Goal: Information Seeking & Learning: Learn about a topic

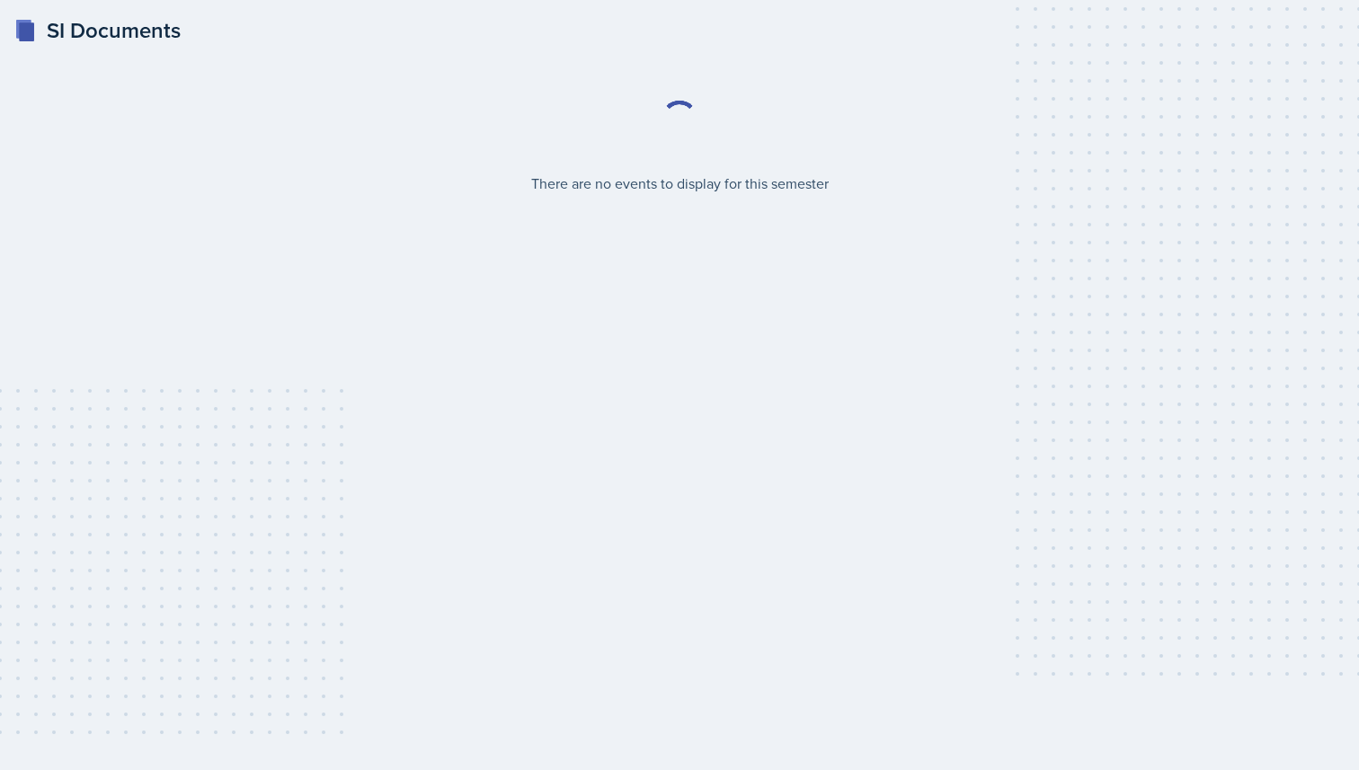
select select "2bed604d-1099-4043-b1bc-2365e8740244"
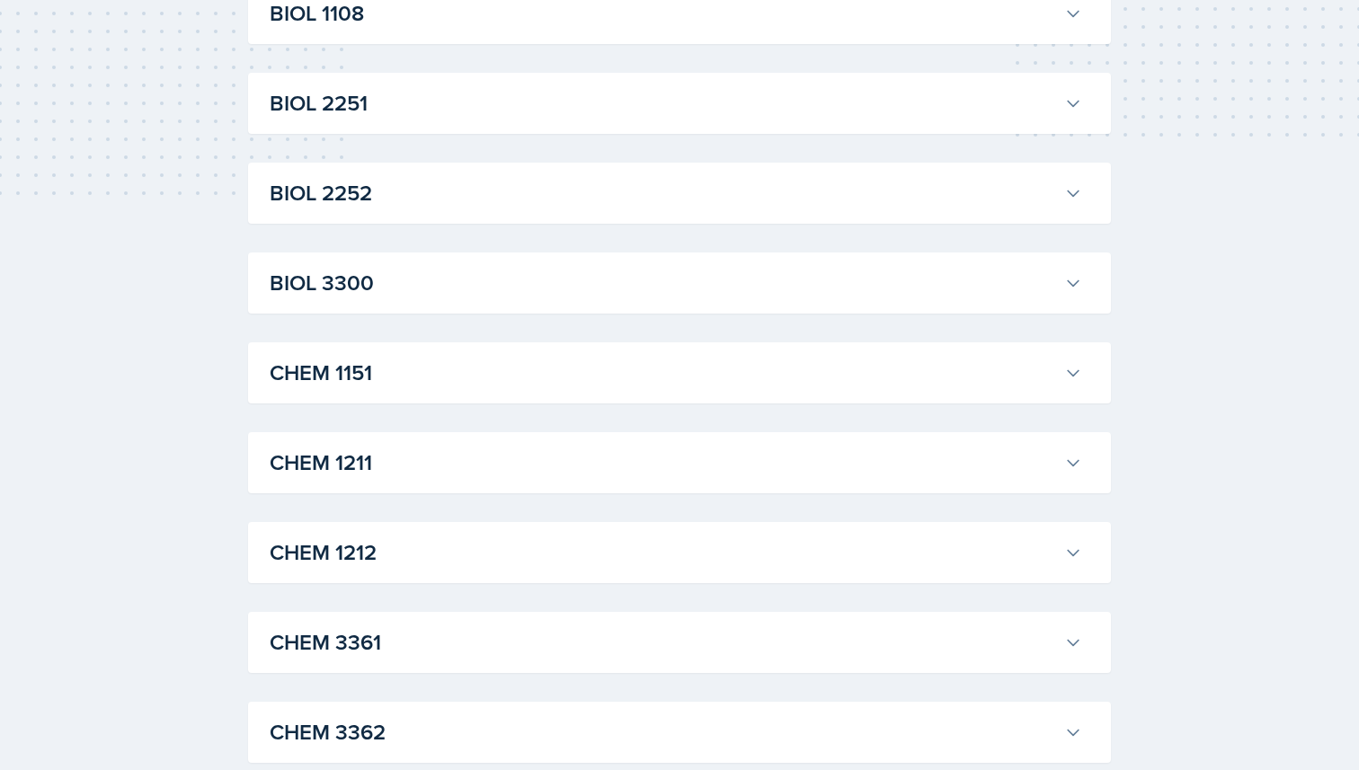
scroll to position [173, 0]
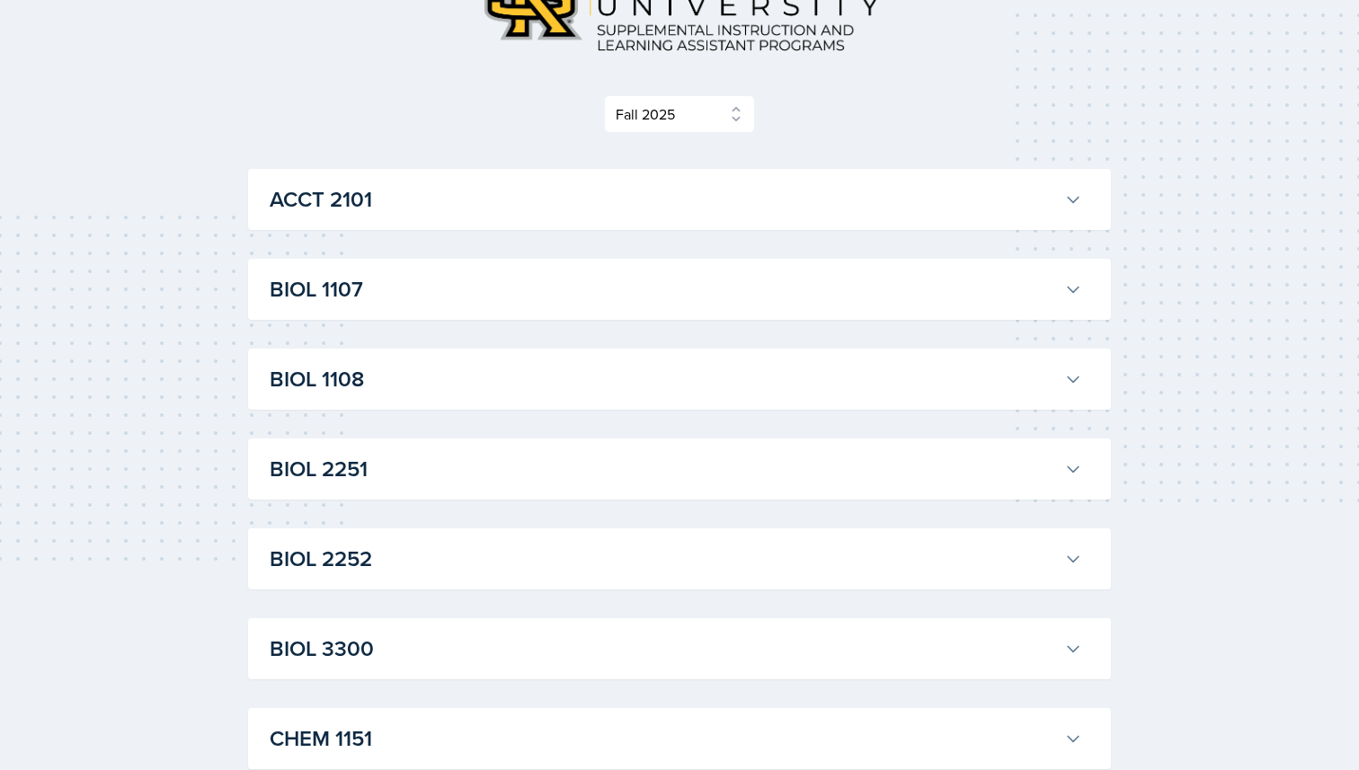
click at [715, 192] on h3 "ACCT 2101" at bounding box center [663, 199] width 787 height 32
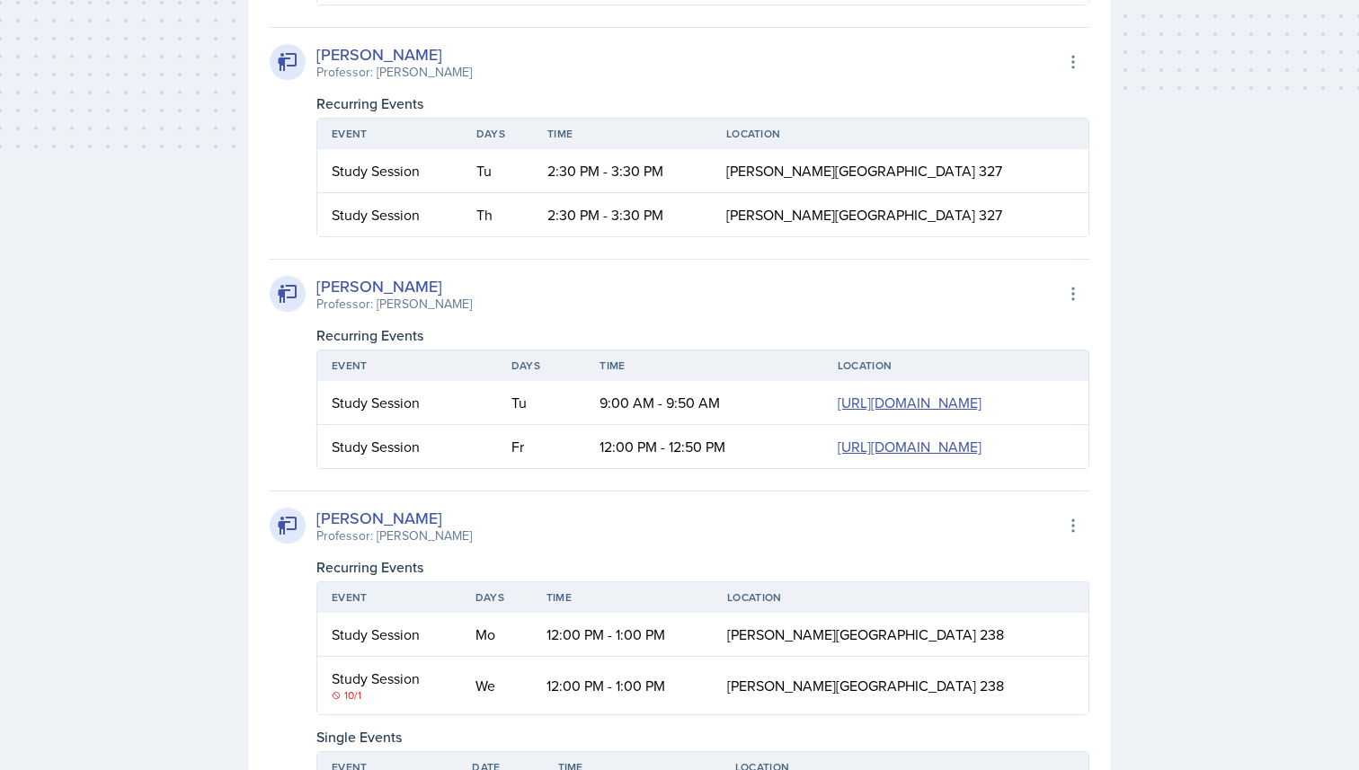
scroll to position [584, 0]
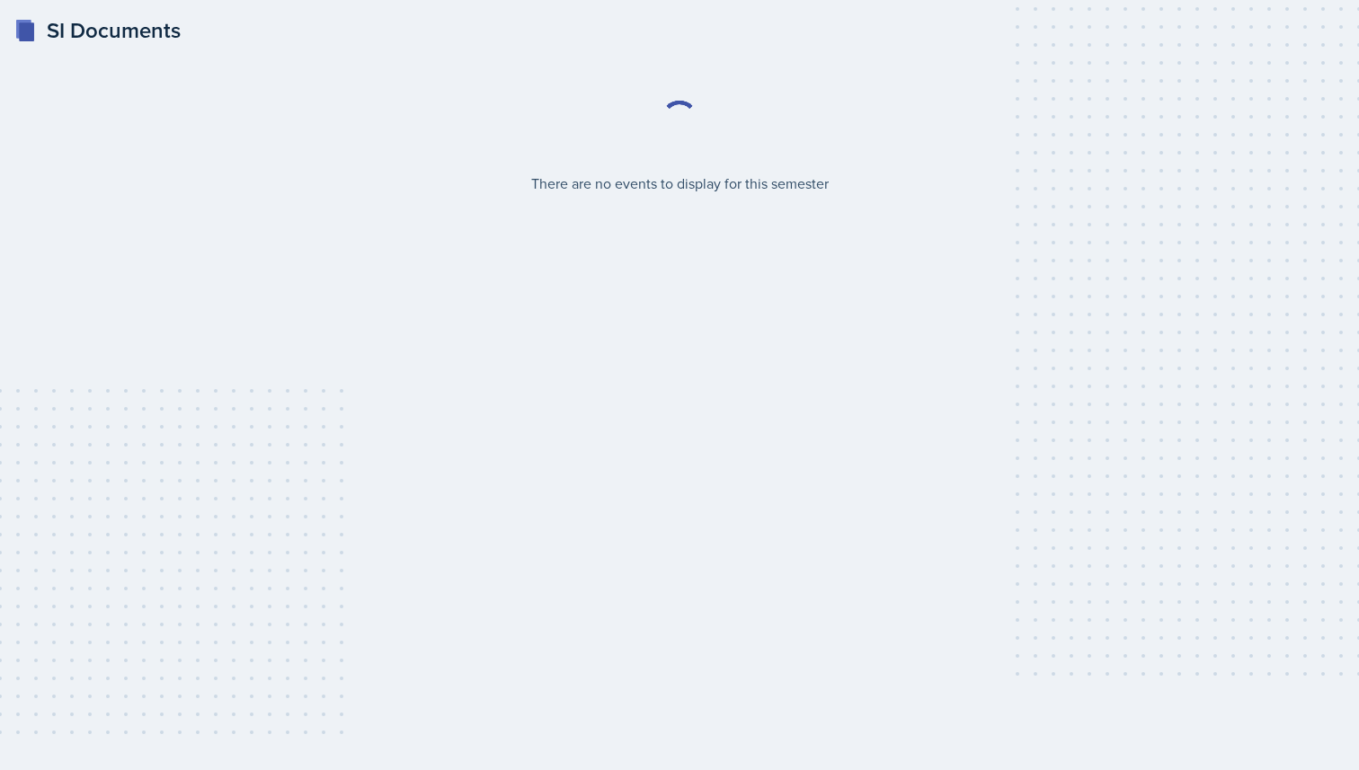
select select "2bed604d-1099-4043-b1bc-2365e8740244"
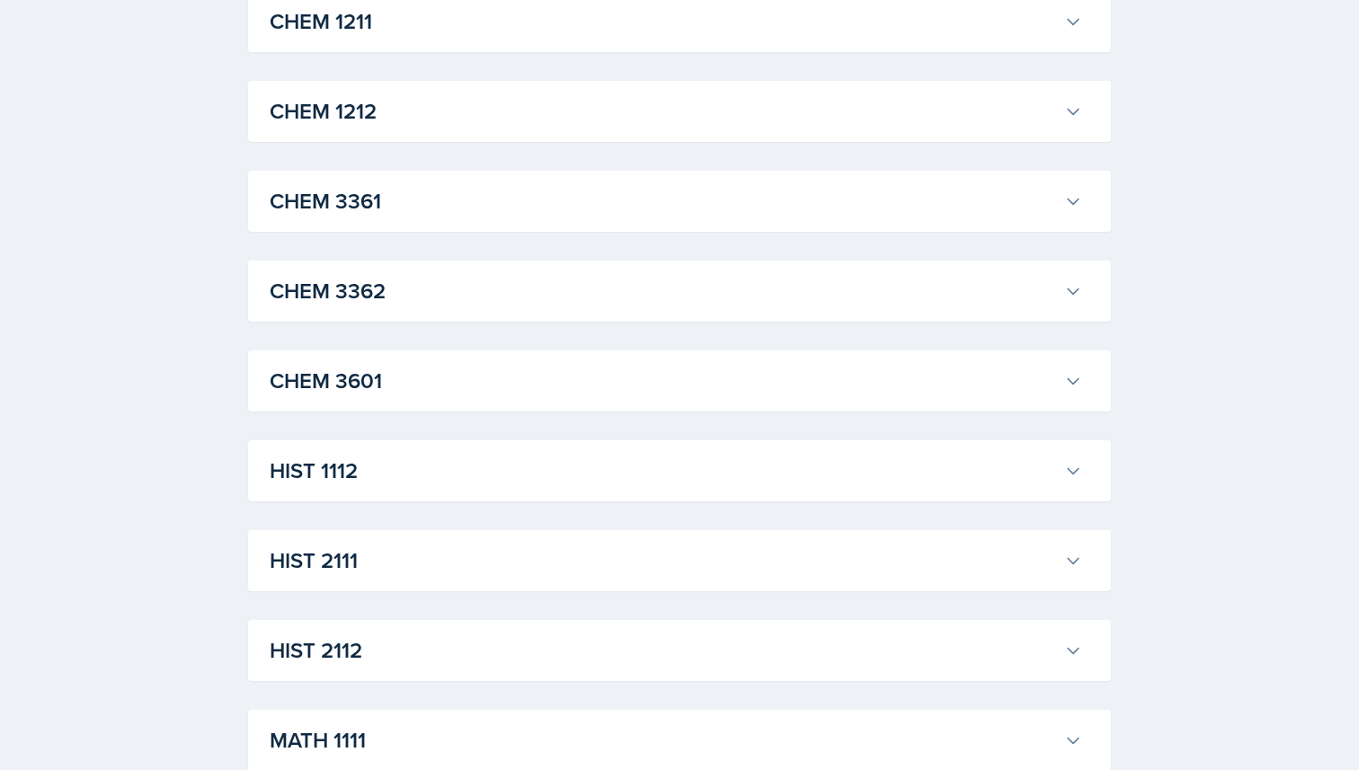
scroll to position [856, 0]
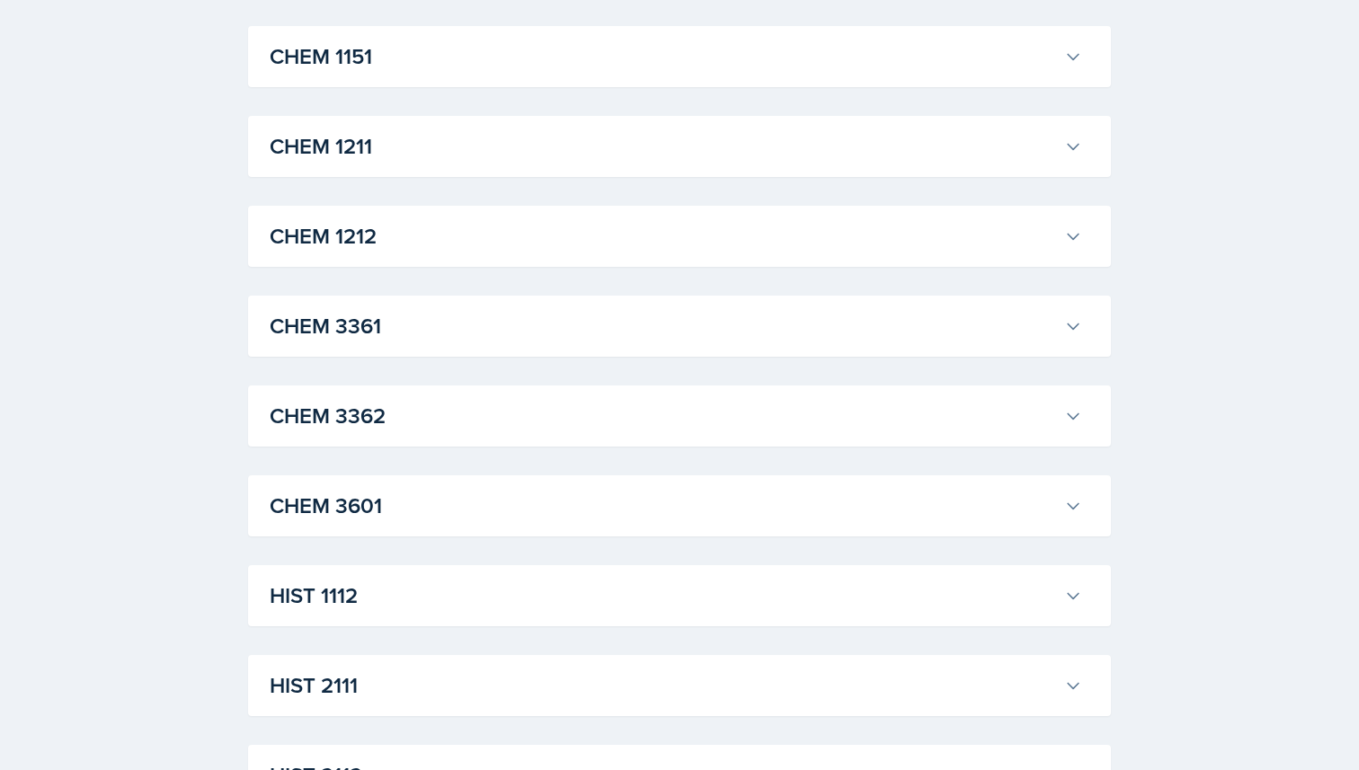
click at [387, 341] on h3 "CHEM 3361" at bounding box center [663, 326] width 787 height 32
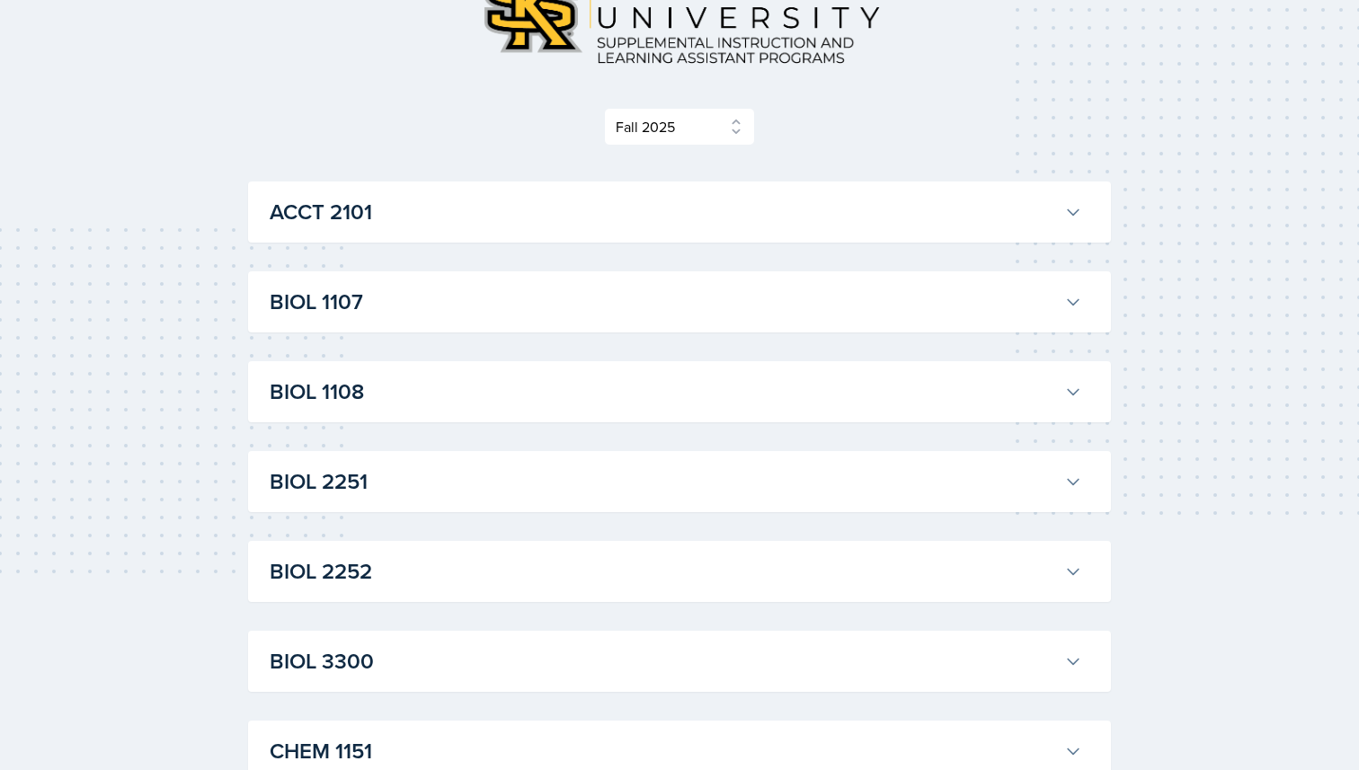
scroll to position [0, 0]
